Goal: Task Accomplishment & Management: Manage account settings

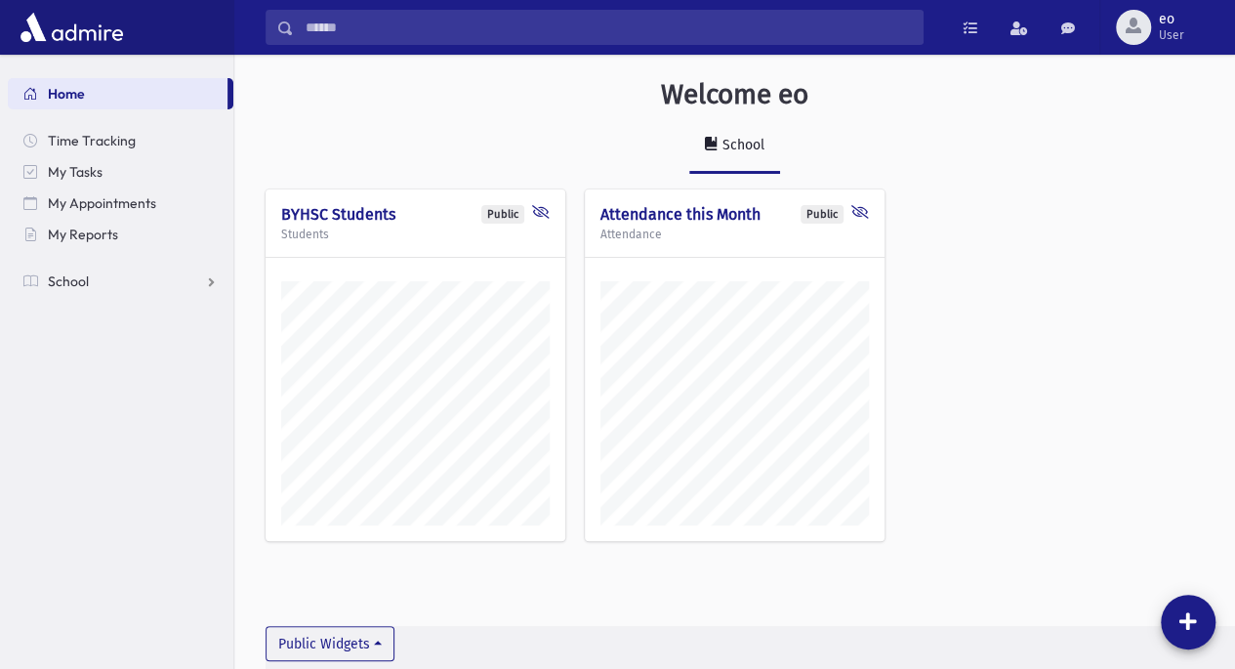
scroll to position [658, 999]
click at [137, 278] on link "School" at bounding box center [120, 280] width 225 height 31
click at [123, 307] on link "Students" at bounding box center [120, 312] width 225 height 31
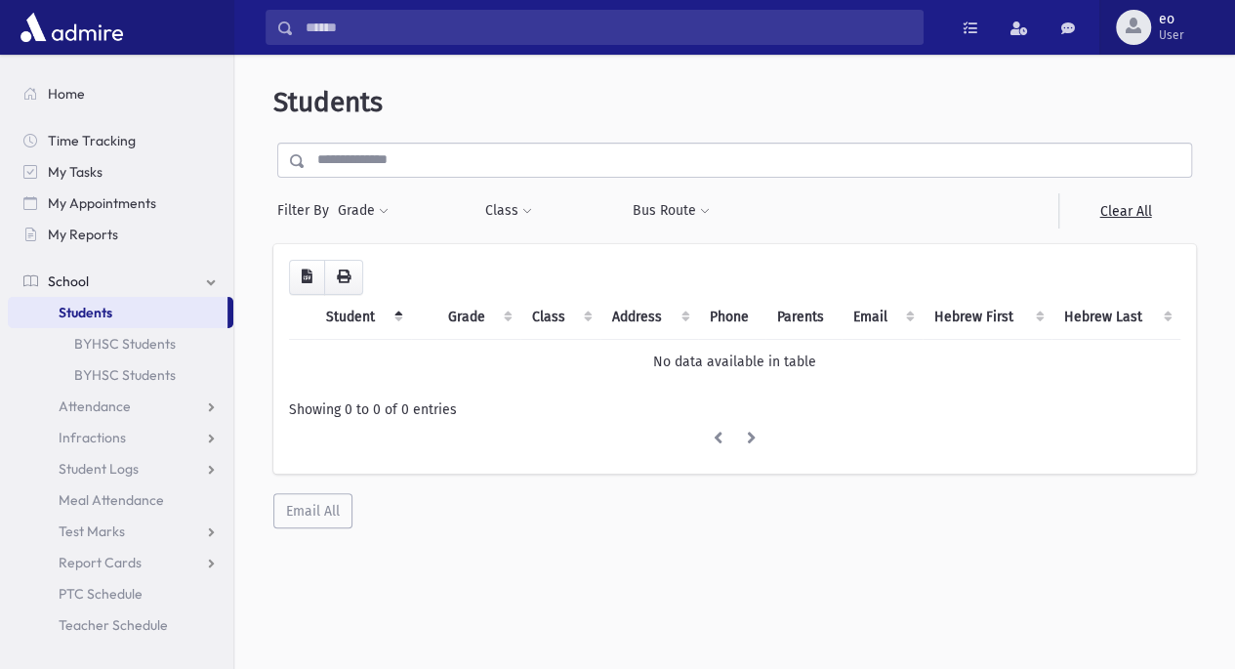
click at [1175, 22] on span "eo" at bounding box center [1170, 20] width 25 height 16
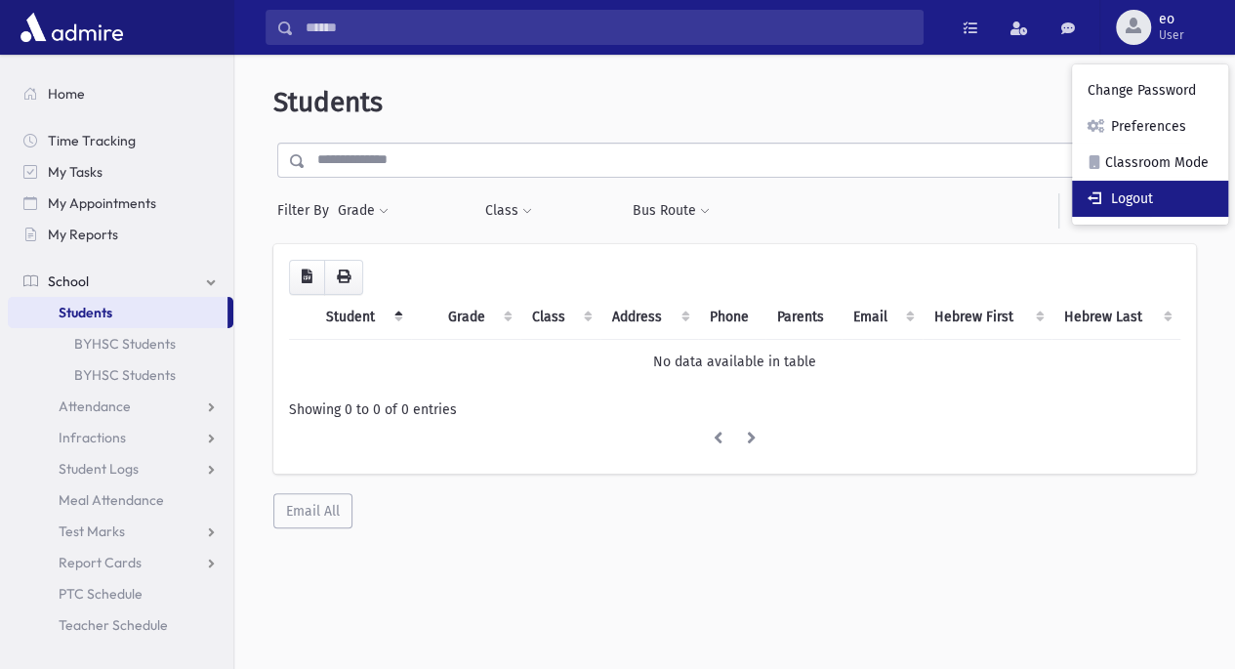
click at [1122, 209] on link "Logout" at bounding box center [1150, 199] width 156 height 36
